Goal: Task Accomplishment & Management: Manage account settings

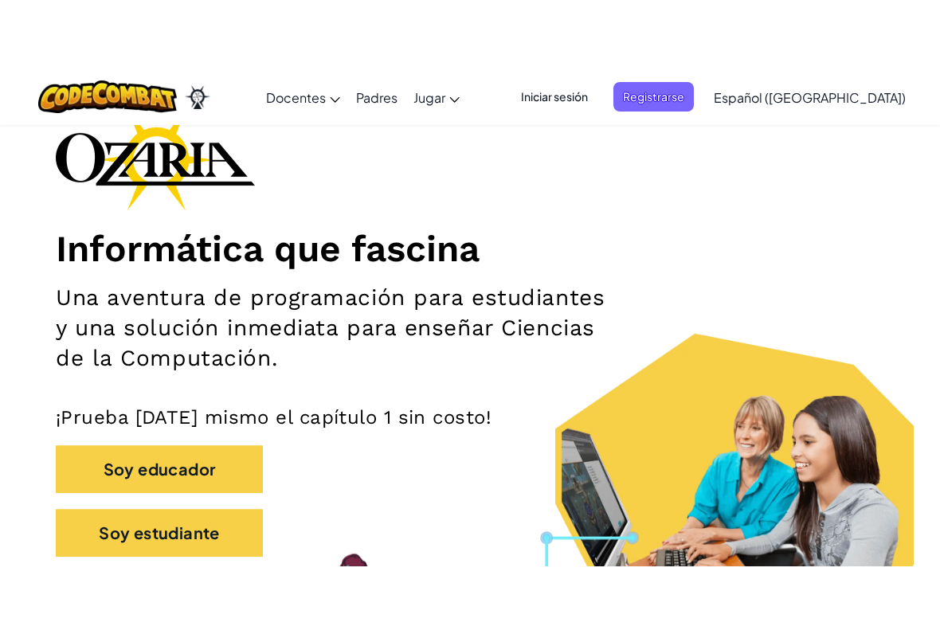
scroll to position [100, 0]
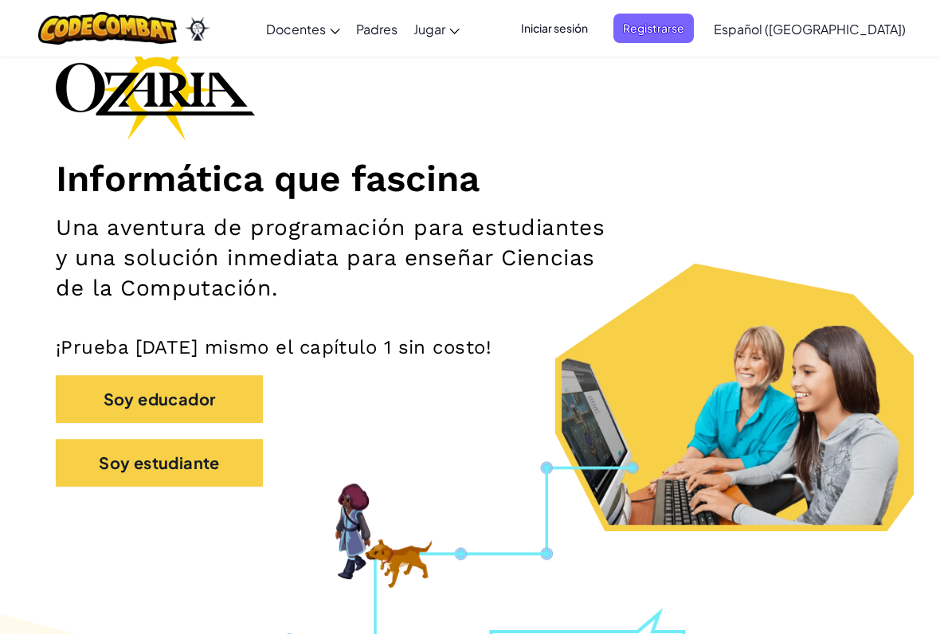
click at [597, 25] on span "Iniciar sesión" at bounding box center [554, 28] width 86 height 29
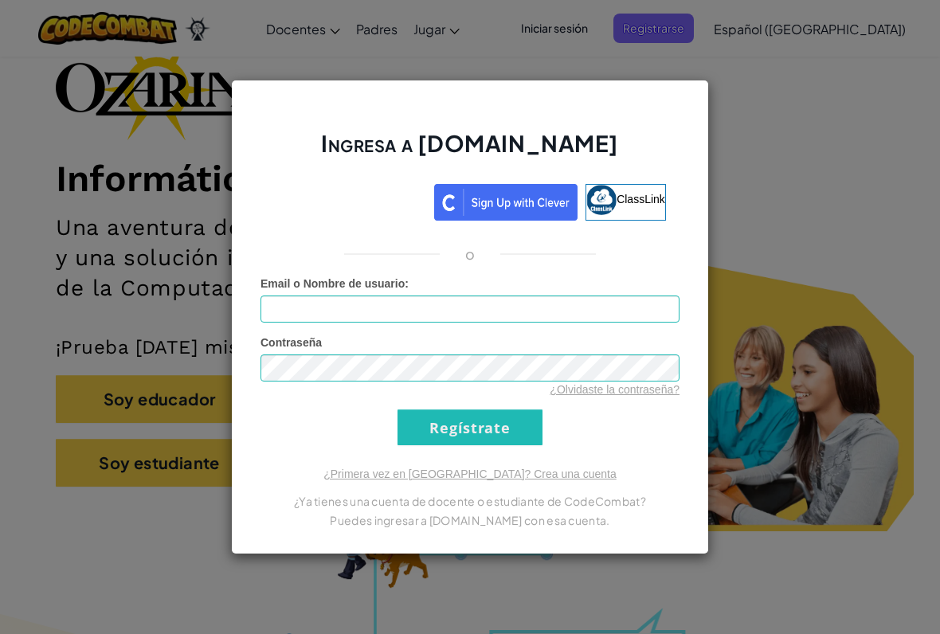
click at [936, 23] on div "Ingresa a [DOMAIN_NAME] ClassLink o Error desconocido. Email o Nombre de usuari…" at bounding box center [470, 317] width 940 height 634
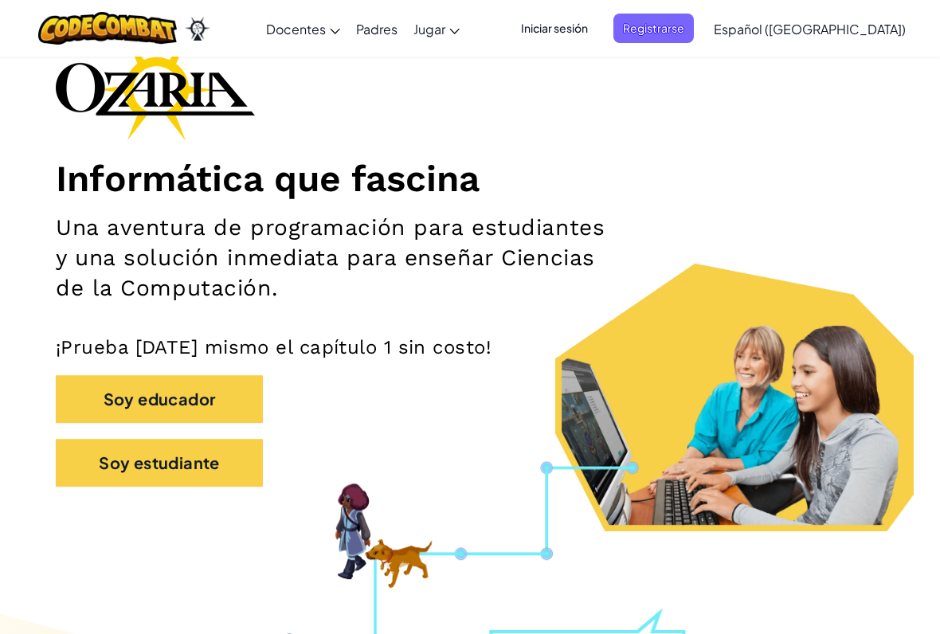
click at [634, 4] on div "[MEDICAL_DATA] la navigación Docentes Crear Cuenta Gratis Soluciones para Escue…" at bounding box center [470, 28] width 948 height 57
click at [597, 40] on span "Iniciar sesión" at bounding box center [554, 28] width 86 height 29
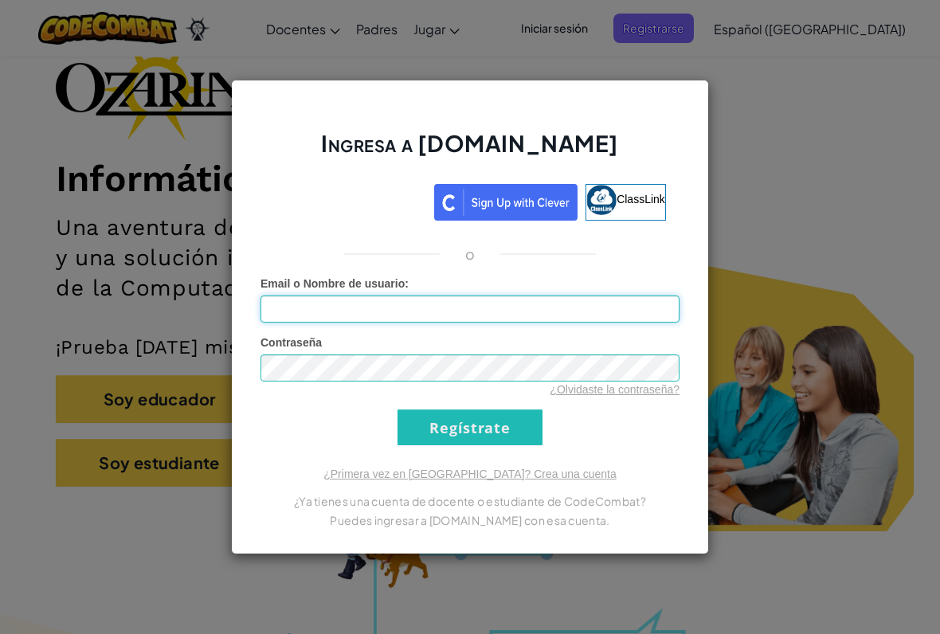
click at [353, 307] on input "Email o Nombre de usuario :" at bounding box center [469, 308] width 419 height 27
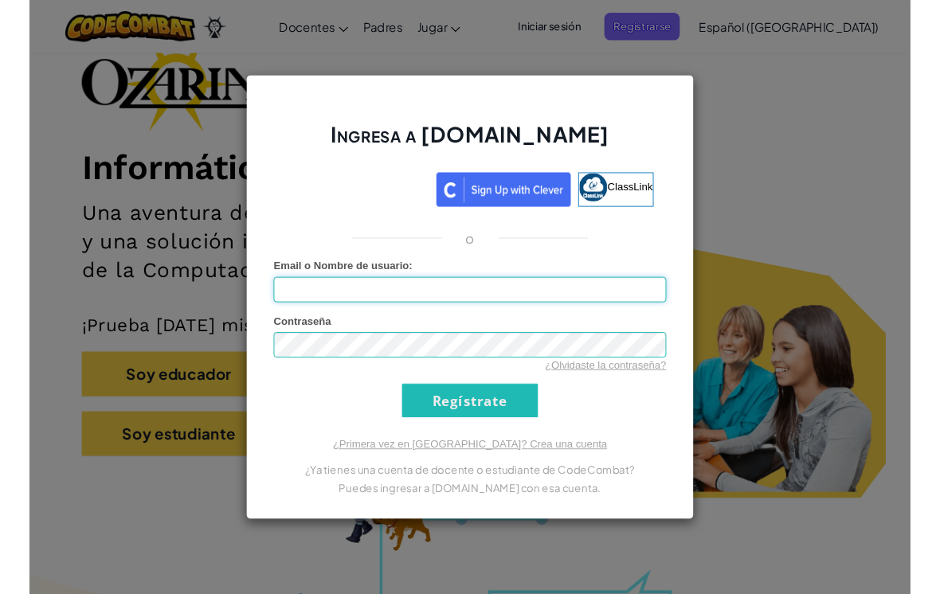
scroll to position [100, 0]
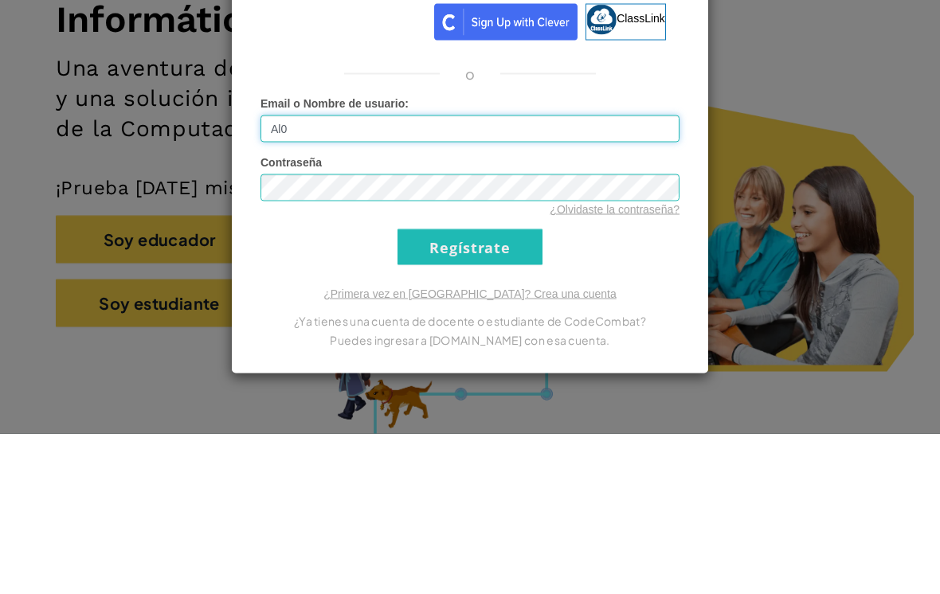
type input "Al07"
